Goal: Find specific page/section: Find specific page/section

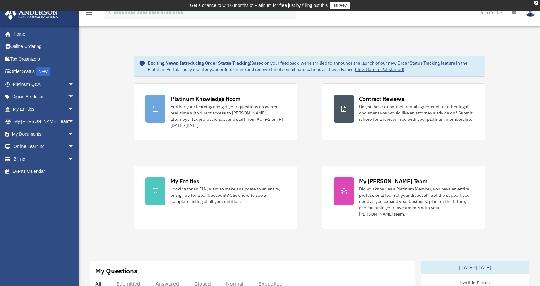
click at [513, 13] on icon at bounding box center [514, 12] width 4 height 4
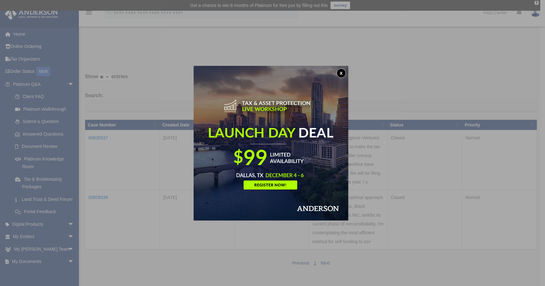
click at [341, 71] on button "x" at bounding box center [340, 72] width 9 height 9
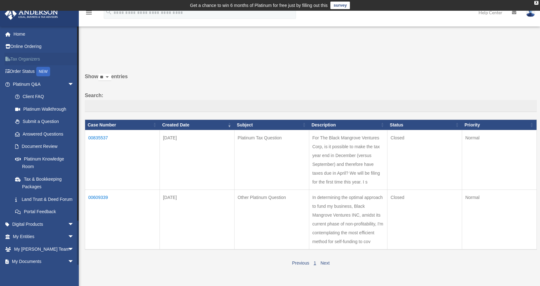
click at [26, 56] on link "Tax Organizers" at bounding box center [43, 59] width 79 height 13
click at [37, 230] on link "Digital Products arrow_drop_down" at bounding box center [43, 224] width 79 height 13
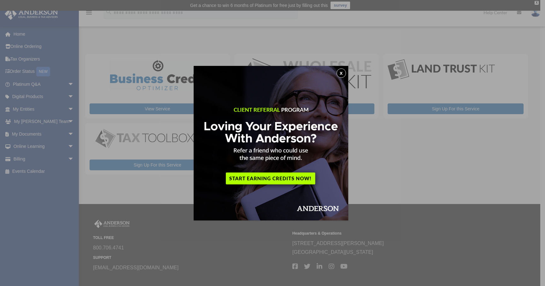
click at [344, 72] on button "x" at bounding box center [340, 72] width 9 height 9
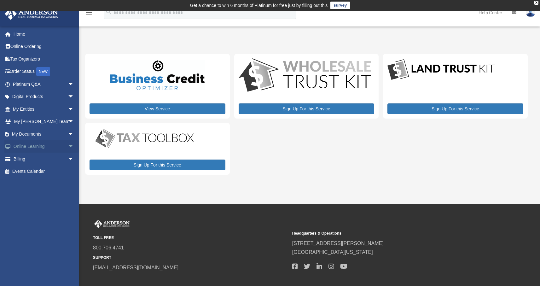
click at [32, 144] on link "Online Learning arrow_drop_down" at bounding box center [43, 146] width 79 height 13
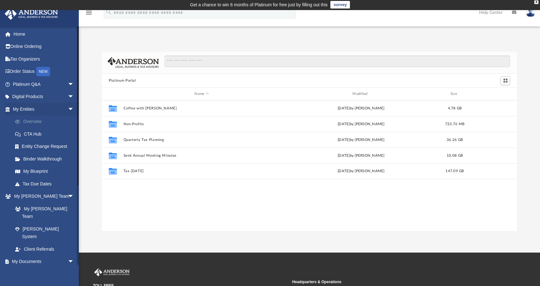
scroll to position [1, 0]
